Goal: Task Accomplishment & Management: Use online tool/utility

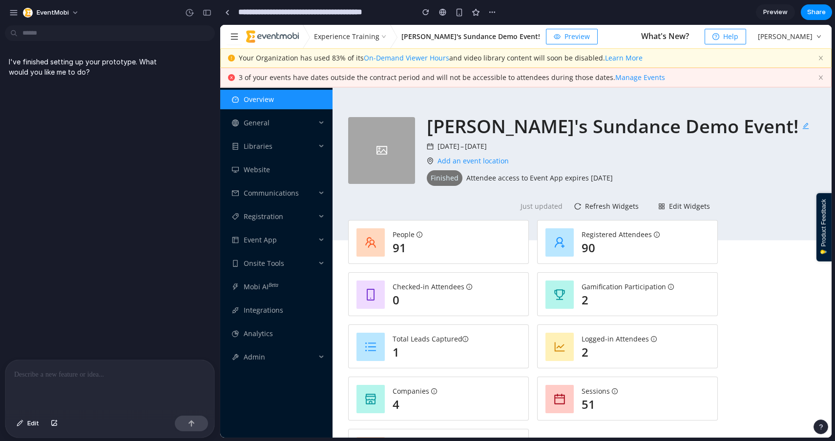
click at [149, 376] on p at bounding box center [109, 375] width 191 height 12
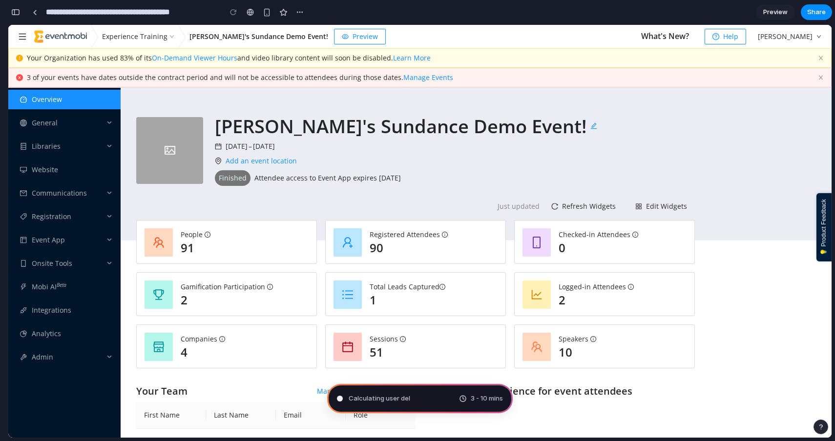
type input "**********"
click at [806, 70] on div "3 of your events have dates outside the contract period and will not be accessi…" at bounding box center [419, 78] width 823 height 20
click at [819, 56] on icon "button" at bounding box center [821, 58] width 4 height 4
click at [820, 74] on div "3 of your events have dates outside the contract period and will not be accessi…" at bounding box center [419, 78] width 823 height 20
click at [50, 122] on span "General" at bounding box center [68, 123] width 72 height 20
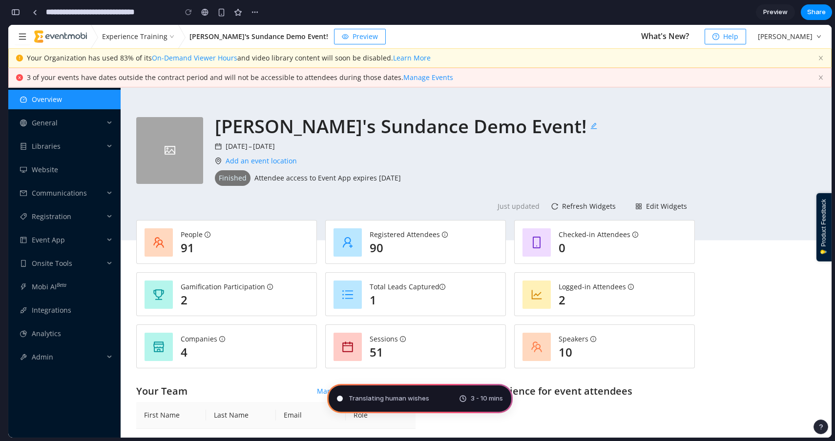
scroll to position [200, 0]
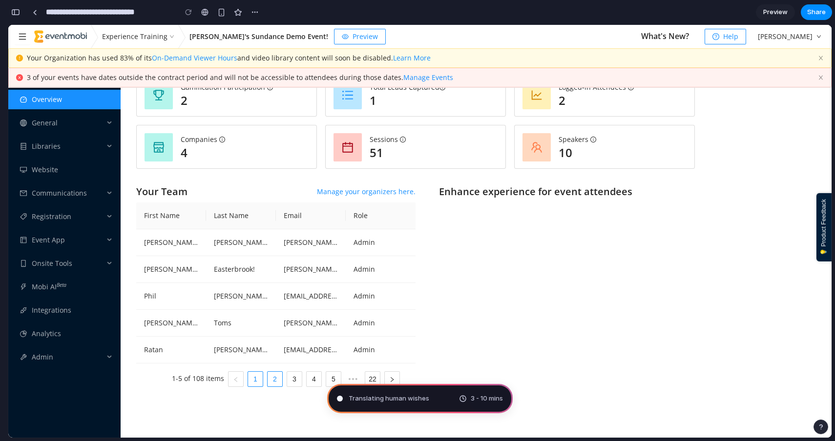
click at [275, 381] on link "2" at bounding box center [275, 379] width 15 height 15
click at [297, 384] on link "3" at bounding box center [294, 379] width 15 height 15
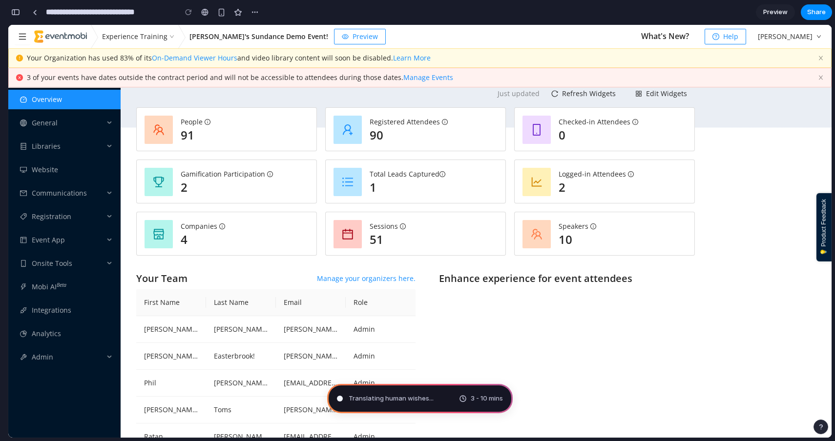
click at [372, 216] on div "Sessions 51" at bounding box center [416, 234] width 180 height 44
click at [402, 227] on icon at bounding box center [403, 227] width 6 height 6
click at [444, 174] on icon at bounding box center [442, 174] width 6 height 6
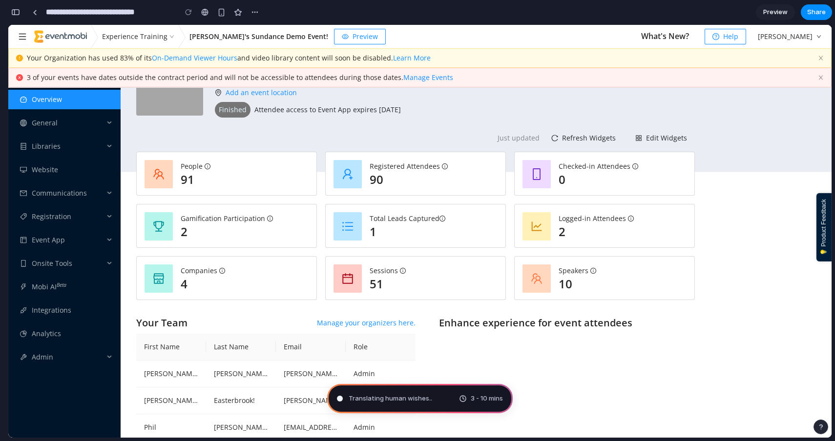
scroll to position [30, 0]
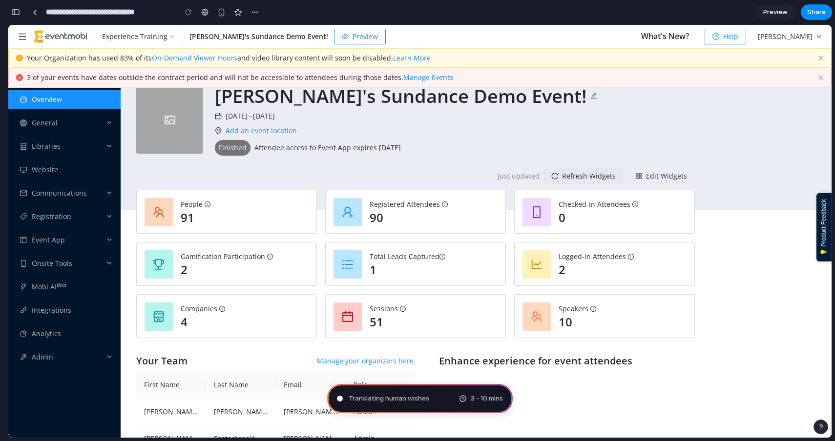
click at [567, 177] on span "Refresh Widgets" at bounding box center [589, 176] width 54 height 11
click at [260, 131] on link "Add an event location" at bounding box center [261, 130] width 71 height 9
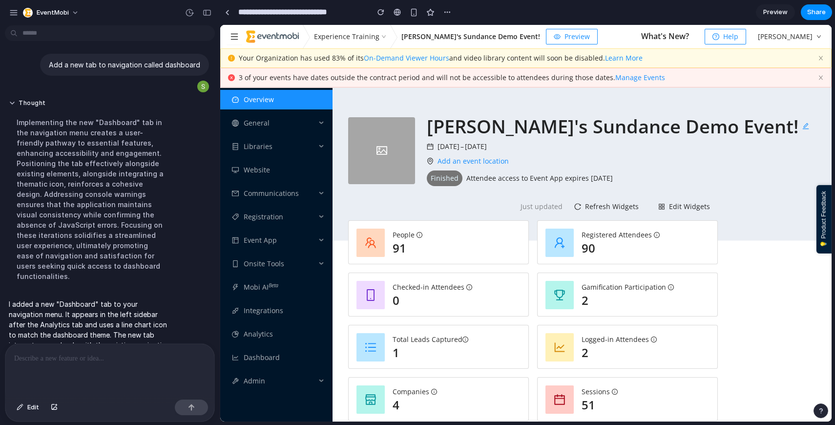
scroll to position [54, 0]
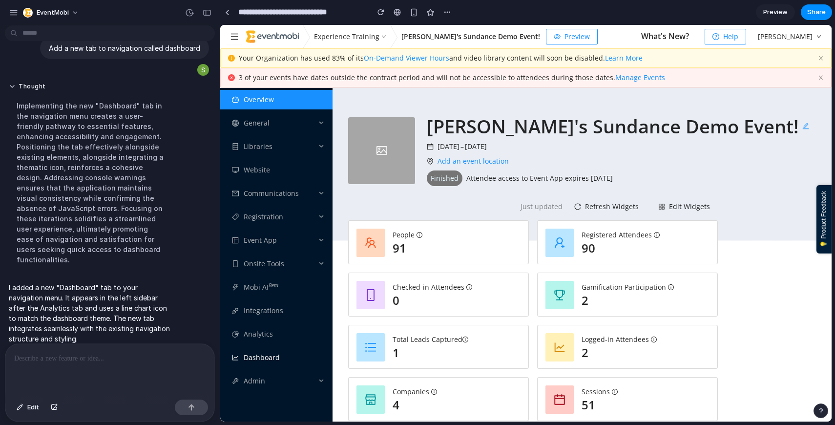
click at [253, 362] on link "Dashboard" at bounding box center [262, 356] width 36 height 9
click at [138, 368] on div at bounding box center [109, 370] width 209 height 52
click at [208, 11] on div "button" at bounding box center [207, 12] width 9 height 7
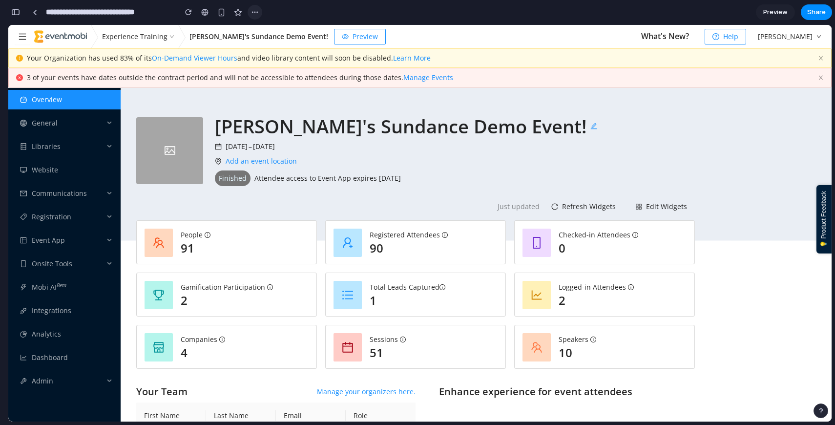
click at [249, 13] on button "button" at bounding box center [255, 12] width 15 height 15
click at [249, 13] on div "Duplicate Delete" at bounding box center [417, 212] width 835 height 425
click at [818, 55] on icon "button" at bounding box center [821, 58] width 6 height 6
